Goal: Find specific page/section: Find specific page/section

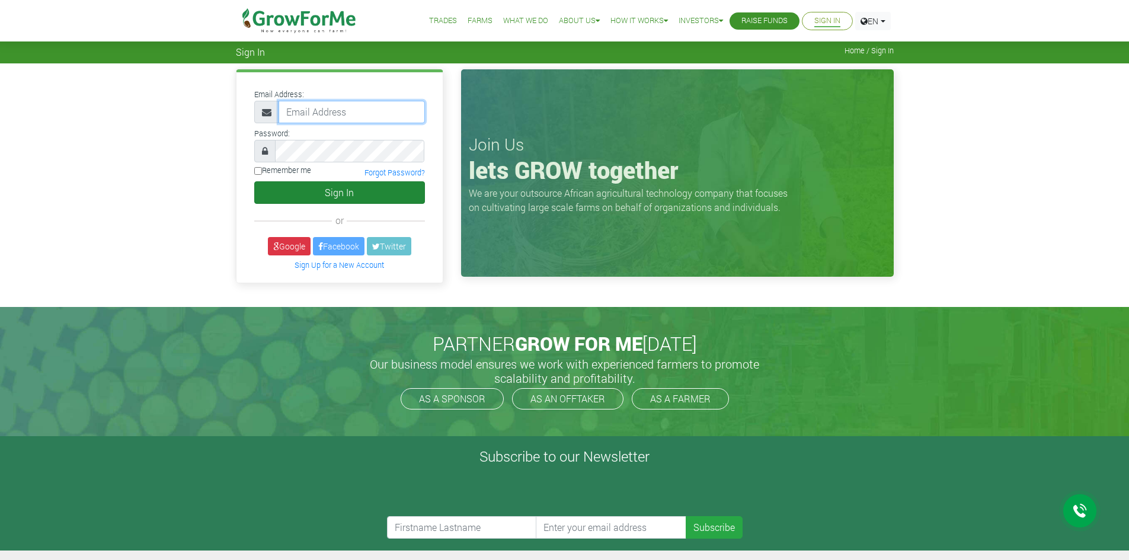
type input "trade@growforme.com"
click at [319, 186] on button "Sign In" at bounding box center [339, 192] width 171 height 23
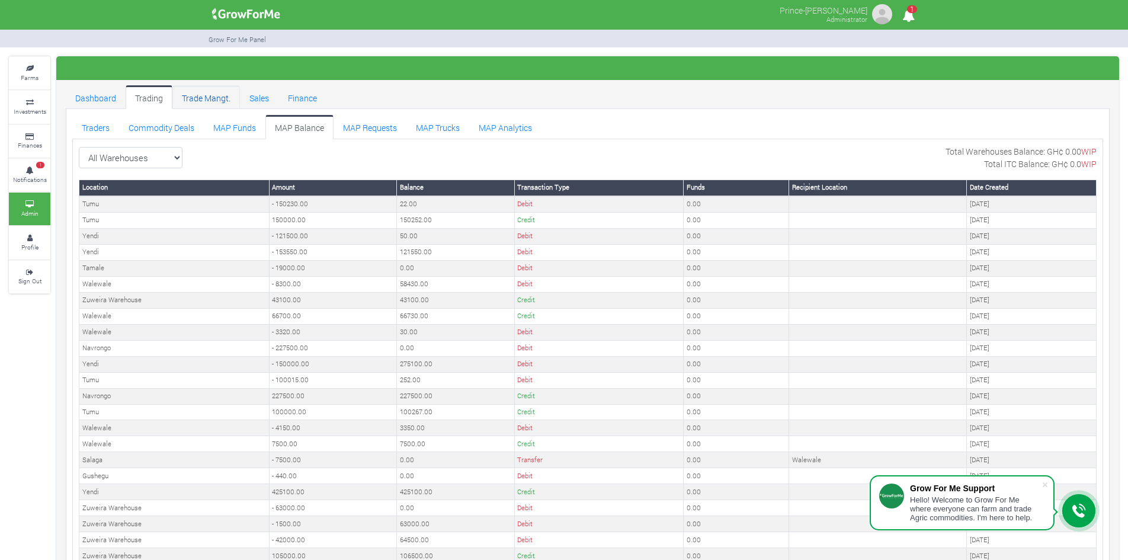
click at [203, 95] on link "Trade Mangt." at bounding box center [206, 97] width 68 height 24
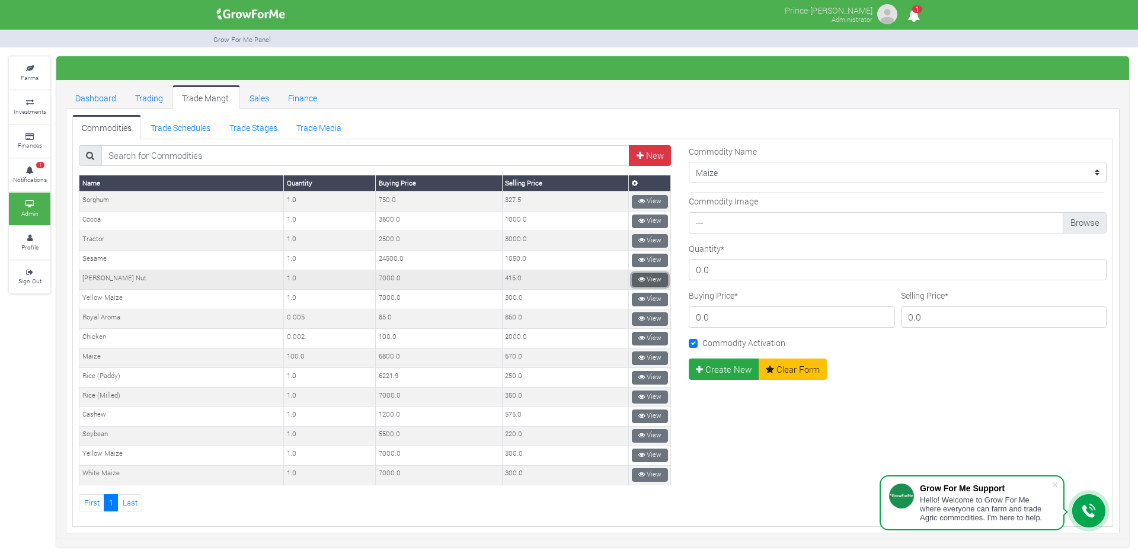
click at [638, 280] on icon at bounding box center [641, 279] width 7 height 7
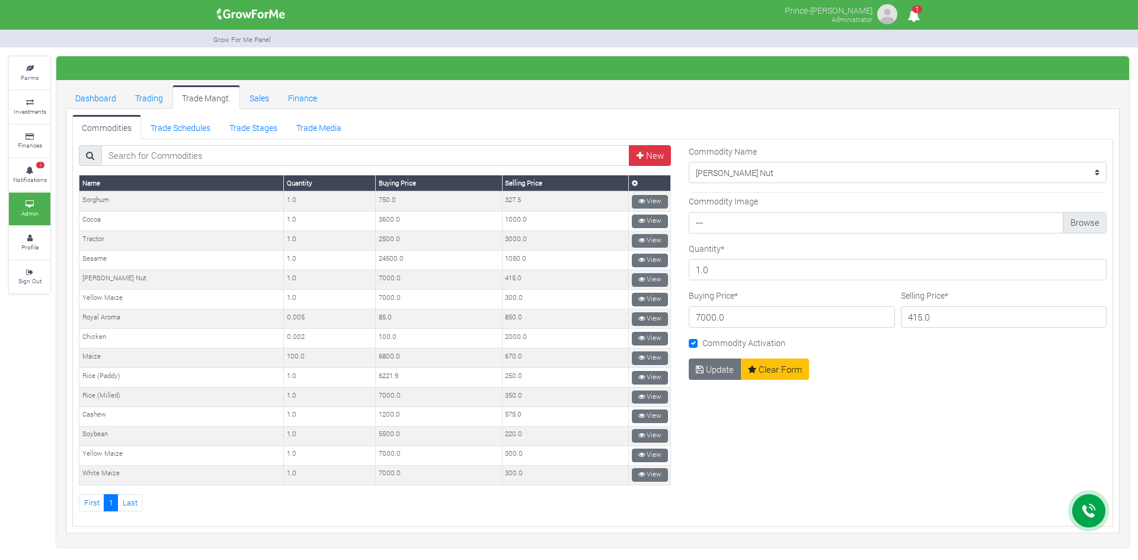
click at [916, 424] on div "Commodity Name --------- Cocoa Maize Soybean Cashew Pineapple White Maize Yello…" at bounding box center [898, 328] width 436 height 367
